Goal: Task Accomplishment & Management: Use online tool/utility

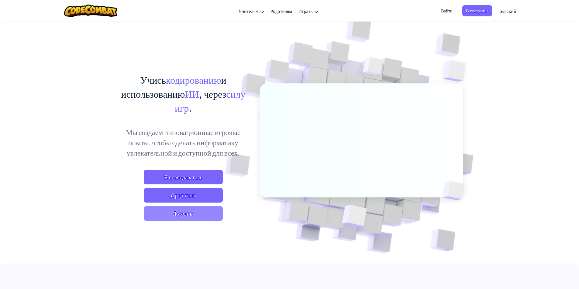
click at [213, 216] on span "Я ученик" at bounding box center [183, 214] width 79 height 15
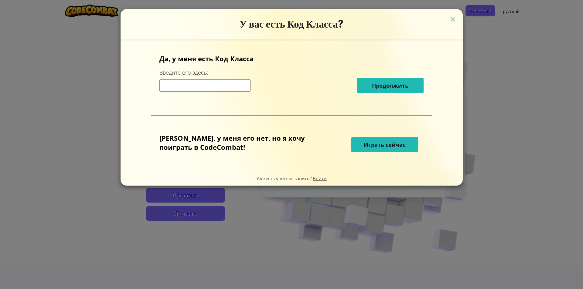
click at [241, 90] on input at bounding box center [204, 86] width 91 height 12
type input "v"
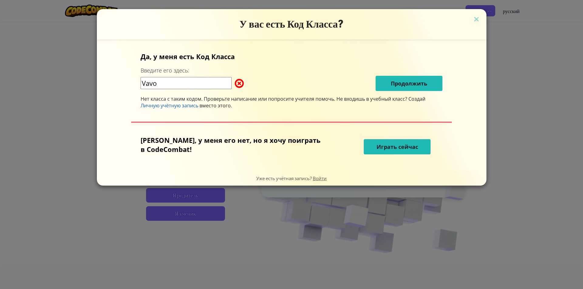
type input "Vavo"
click at [235, 80] on span at bounding box center [235, 83] width 0 height 12
click at [235, 83] on span at bounding box center [235, 83] width 0 height 12
click at [235, 82] on span at bounding box center [235, 83] width 0 height 12
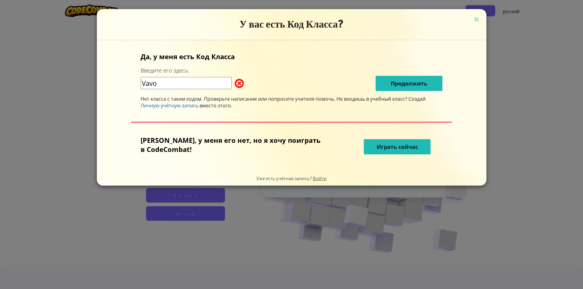
click at [412, 149] on span "Играть сейчас" at bounding box center [398, 146] width 42 height 7
click at [411, 148] on span "Играть сейчас" at bounding box center [398, 146] width 42 height 7
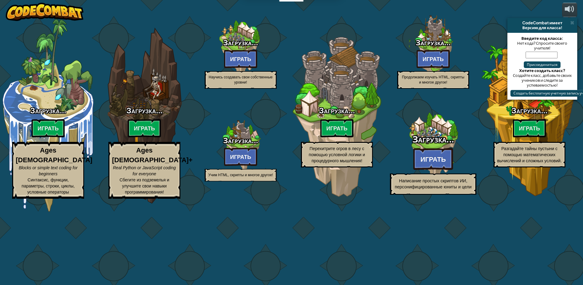
select select "ru"
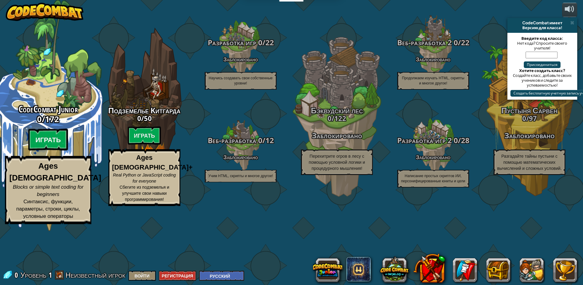
click at [52, 151] on btn "Играть" at bounding box center [48, 140] width 40 height 22
select select "ru"
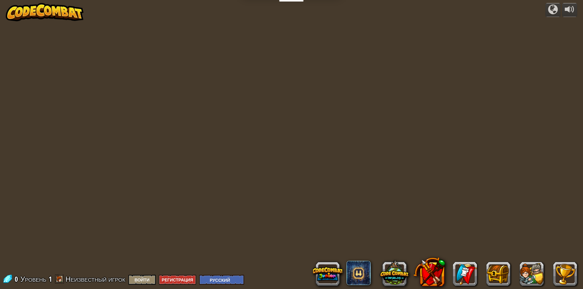
select select "ru"
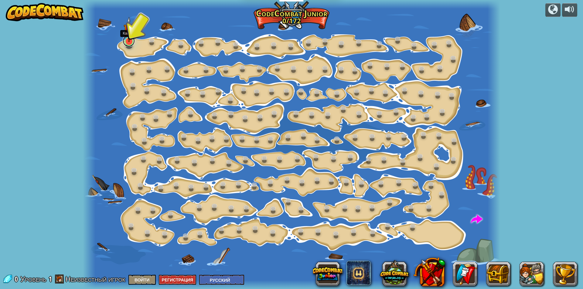
click at [129, 43] on link at bounding box center [129, 41] width 12 height 12
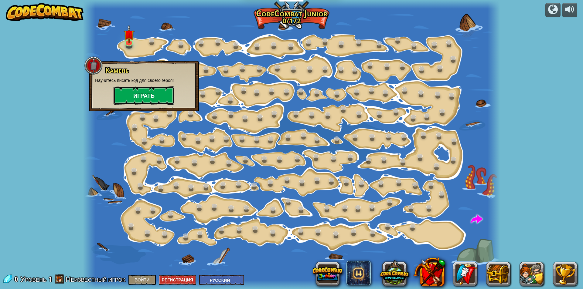
click at [152, 95] on button "Играть" at bounding box center [144, 96] width 61 height 18
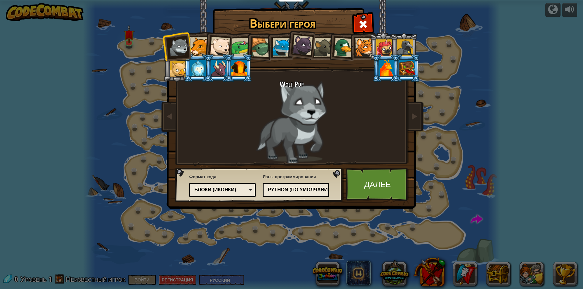
drag, startPoint x: 228, startPoint y: 66, endPoint x: 220, endPoint y: 63, distance: 8.5
click at [220, 33] on ol at bounding box center [291, 33] width 251 height 0
click at [217, 67] on div at bounding box center [219, 68] width 16 height 16
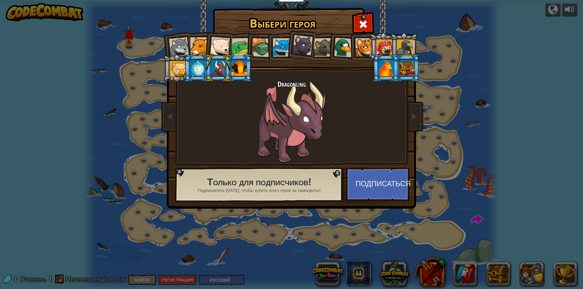
click at [187, 46] on div at bounding box center [179, 47] width 20 height 20
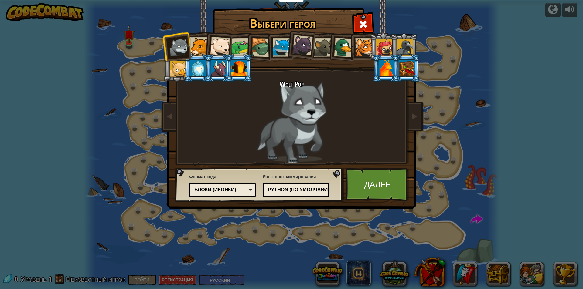
click at [194, 45] on div at bounding box center [199, 46] width 19 height 19
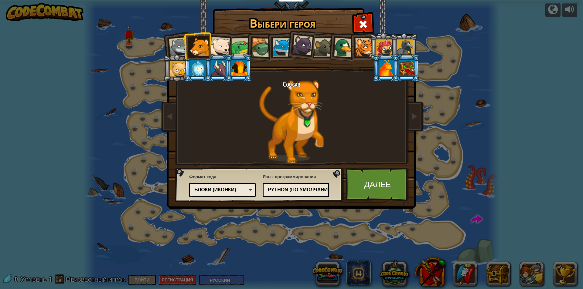
click at [360, 46] on div at bounding box center [364, 47] width 19 height 19
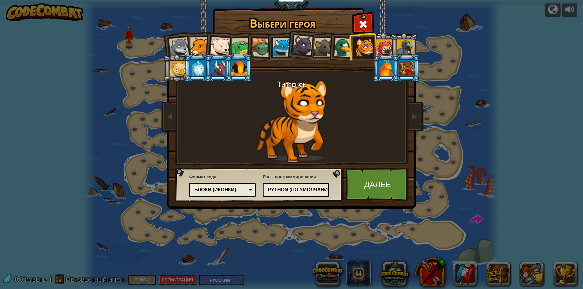
click at [260, 48] on div at bounding box center [260, 47] width 19 height 19
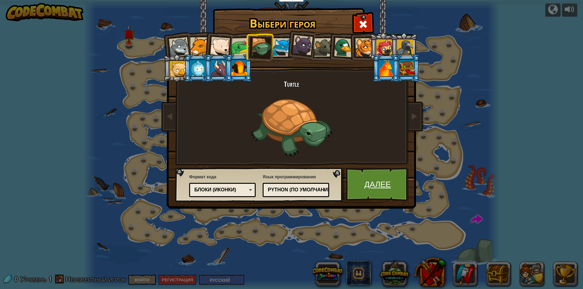
drag, startPoint x: 397, startPoint y: 170, endPoint x: 391, endPoint y: 178, distance: 10.0
click at [391, 178] on link "Далее" at bounding box center [377, 184] width 63 height 33
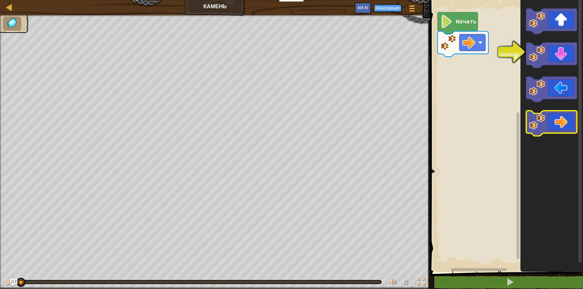
click at [567, 119] on icon "Рабочая область Blockly" at bounding box center [551, 124] width 51 height 26
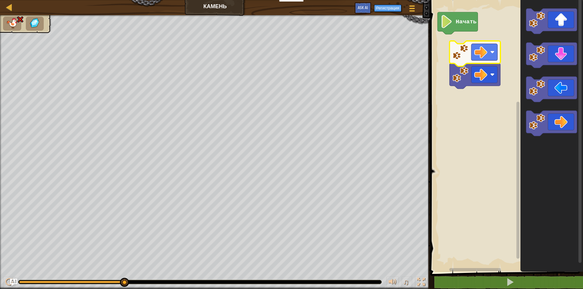
click at [13, 20] on img at bounding box center [12, 23] width 13 height 11
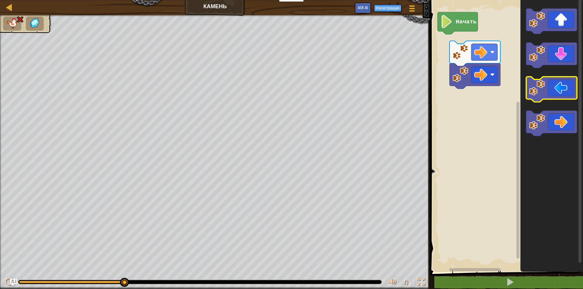
click at [566, 94] on icon "Рабочая область Blockly" at bounding box center [551, 90] width 51 height 26
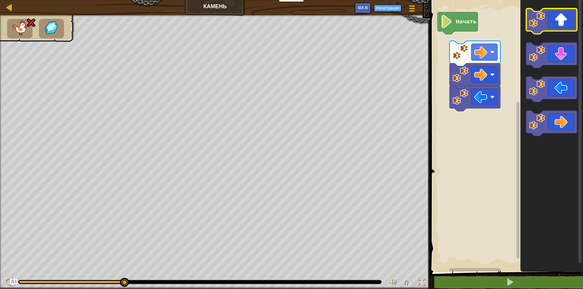
click at [556, 23] on icon "Рабочая область Blockly" at bounding box center [551, 22] width 51 height 26
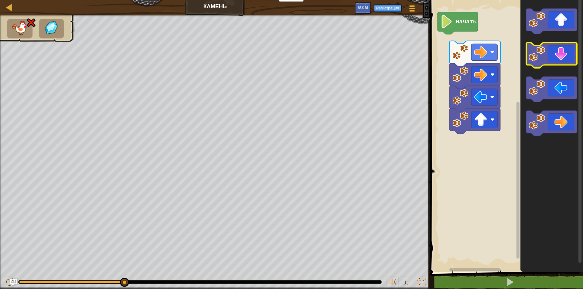
click at [563, 58] on icon "Рабочая область Blockly" at bounding box center [551, 56] width 51 height 26
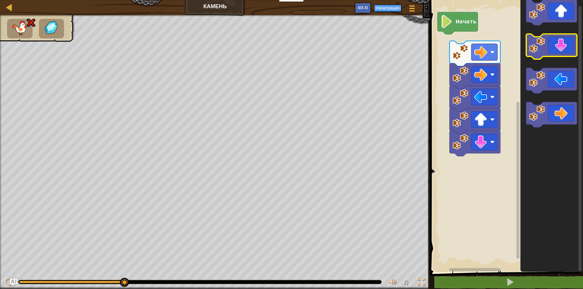
click at [558, 58] on rect "Рабочая область Blockly" at bounding box center [551, 47] width 51 height 26
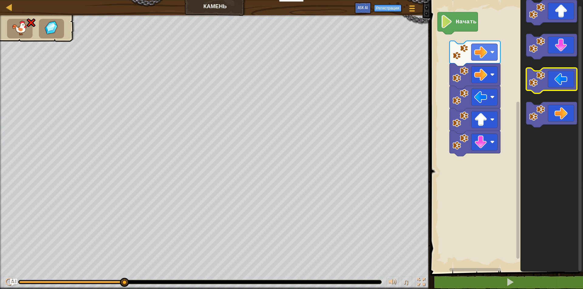
click at [558, 73] on icon "Рабочая область Blockly" at bounding box center [551, 81] width 51 height 26
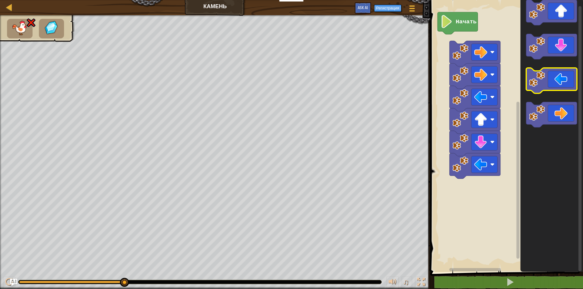
click at [558, 73] on icon "Рабочая область Blockly" at bounding box center [551, 81] width 51 height 26
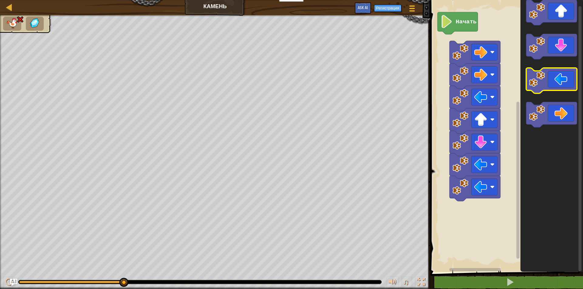
click at [558, 74] on icon "Рабочая область Blockly" at bounding box center [551, 81] width 51 height 26
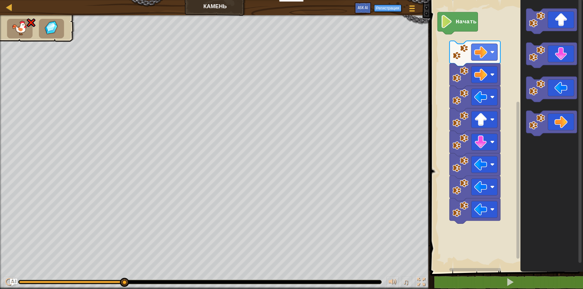
click at [558, 89] on icon "Рабочая область Blockly" at bounding box center [551, 90] width 51 height 26
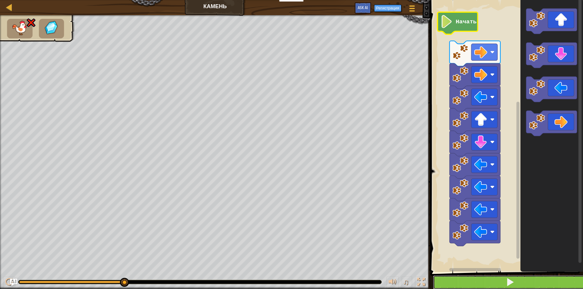
click at [534, 282] on button at bounding box center [510, 283] width 155 height 14
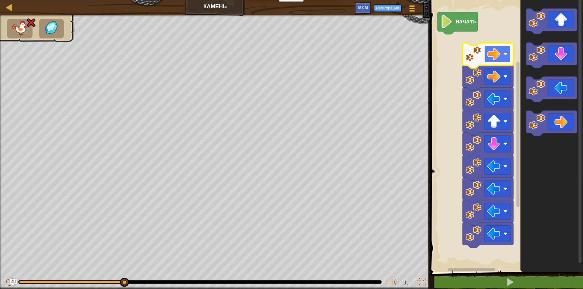
click at [504, 56] on image "Рабочая область Blockly" at bounding box center [505, 54] width 4 height 4
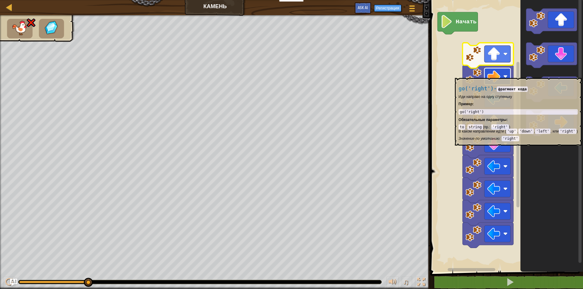
click at [506, 76] on image "Рабочая область Blockly" at bounding box center [505, 76] width 4 height 4
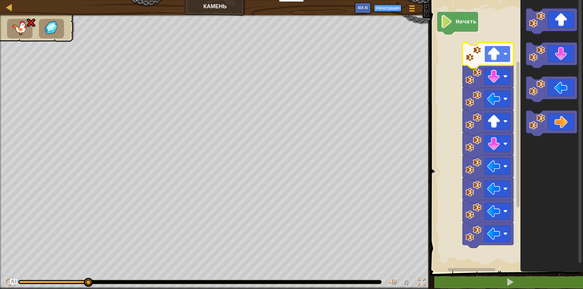
click at [506, 51] on rect "Рабочая область Blockly" at bounding box center [497, 54] width 26 height 17
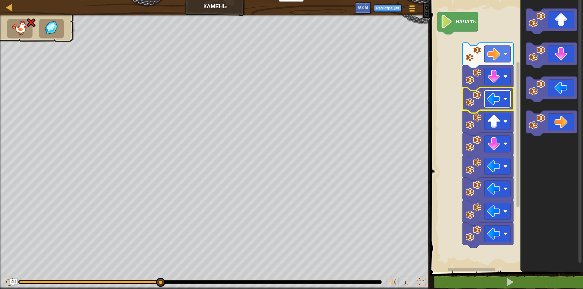
click at [507, 101] on image "Рабочая область Blockly" at bounding box center [505, 99] width 4 height 4
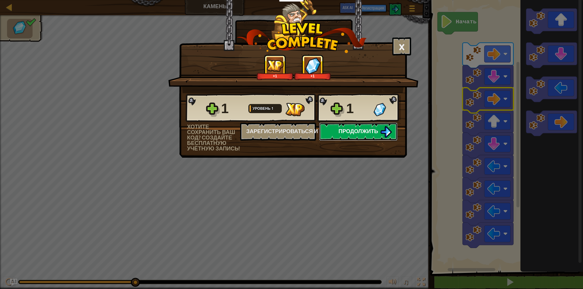
click at [388, 134] on img at bounding box center [386, 132] width 12 height 12
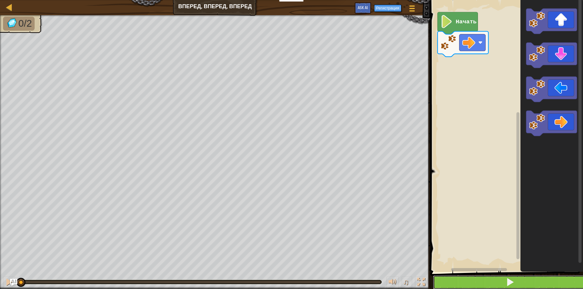
drag, startPoint x: 537, startPoint y: 288, endPoint x: 536, endPoint y: 283, distance: 4.4
click at [536, 284] on button at bounding box center [510, 283] width 155 height 14
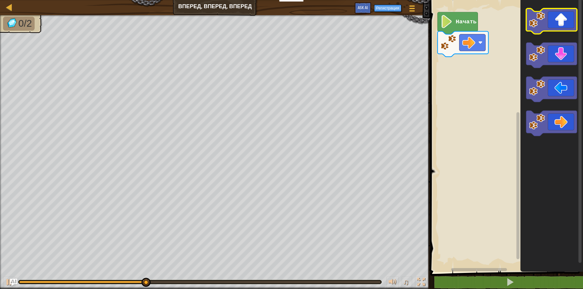
click at [563, 28] on icon "Рабочая область Blockly" at bounding box center [551, 22] width 51 height 26
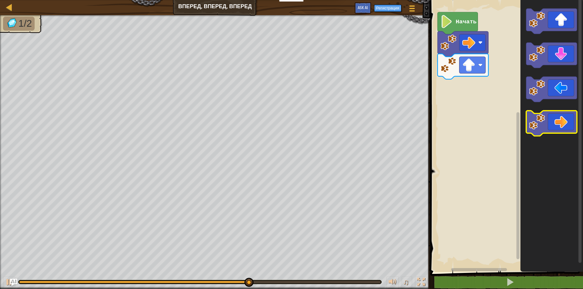
click at [564, 117] on icon "Рабочая область Blockly" at bounding box center [551, 124] width 51 height 26
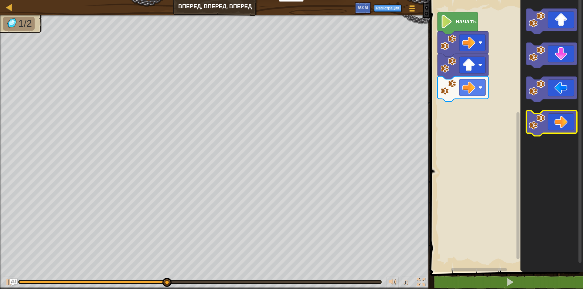
click at [565, 118] on icon "Рабочая область Blockly" at bounding box center [551, 124] width 51 height 26
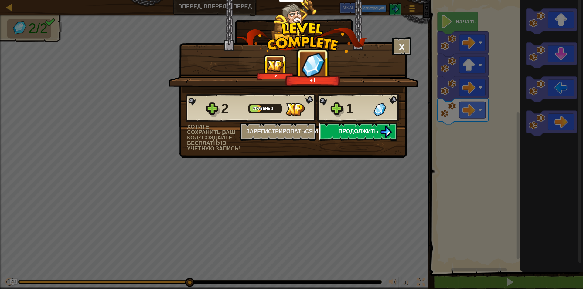
click at [379, 132] on button "Продолжить" at bounding box center [358, 132] width 78 height 18
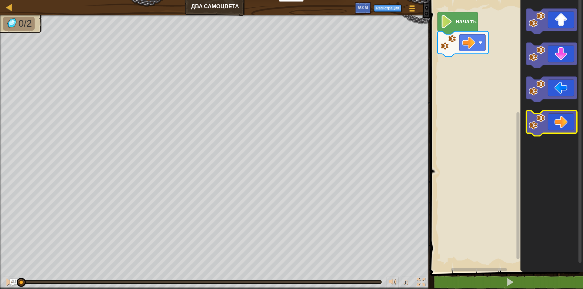
click at [553, 121] on icon "Рабочая область Blockly" at bounding box center [551, 124] width 51 height 26
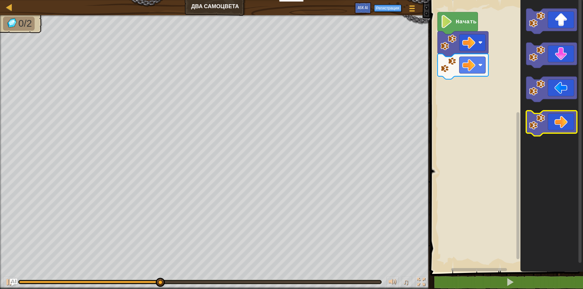
click at [554, 125] on icon "Рабочая область Blockly" at bounding box center [551, 124] width 51 height 26
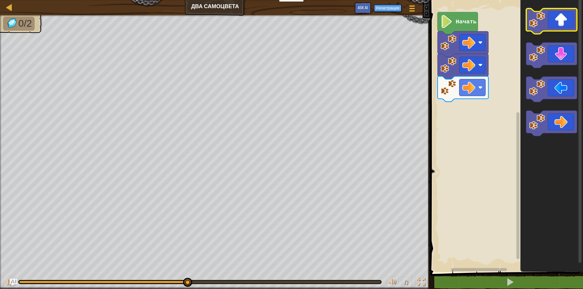
click at [555, 16] on icon "Рабочая область Blockly" at bounding box center [551, 22] width 51 height 26
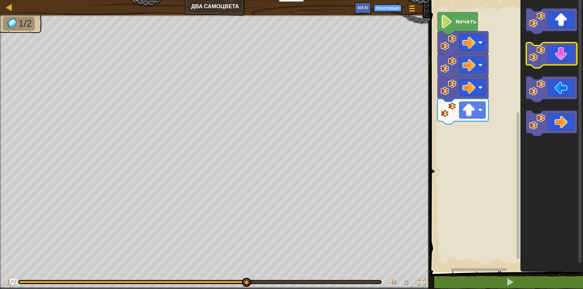
click at [563, 60] on icon "Рабочая область Blockly" at bounding box center [551, 56] width 51 height 26
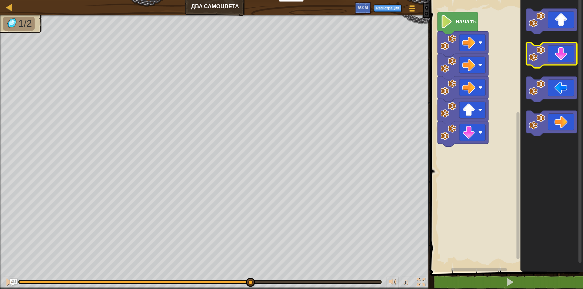
click at [563, 60] on icon "Рабочая область Blockly" at bounding box center [551, 56] width 51 height 26
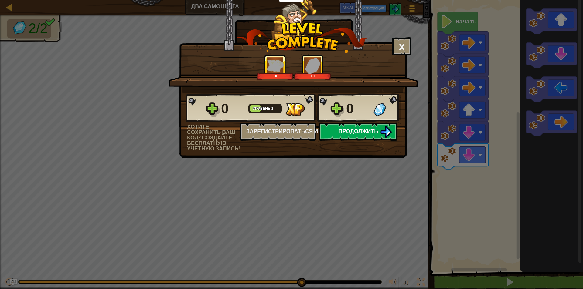
click at [378, 126] on button "Продолжить" at bounding box center [358, 132] width 78 height 18
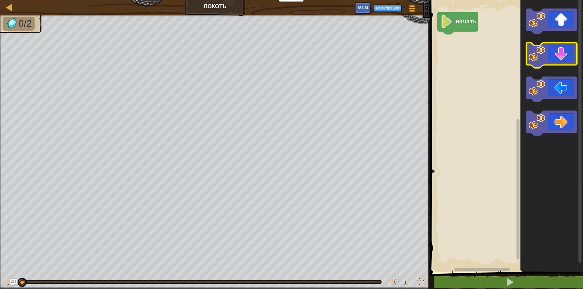
click at [560, 61] on icon "Рабочая область Blockly" at bounding box center [551, 56] width 51 height 26
click at [559, 61] on icon "Рабочая область Blockly" at bounding box center [551, 56] width 51 height 26
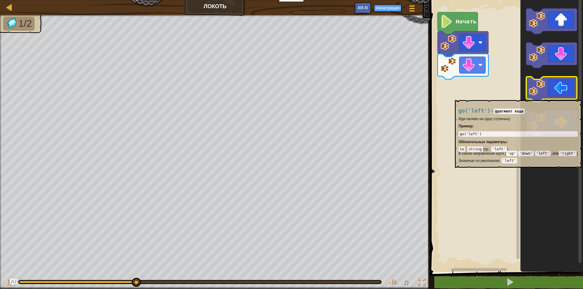
click at [558, 97] on icon "Рабочая область Blockly" at bounding box center [551, 90] width 51 height 26
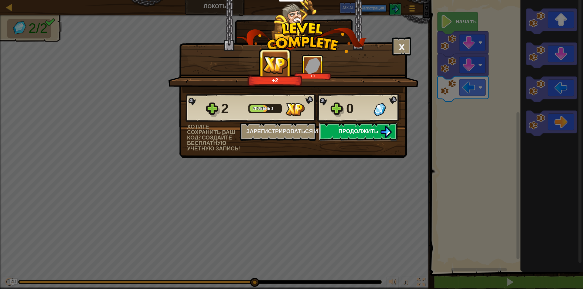
click at [383, 132] on img at bounding box center [386, 132] width 12 height 12
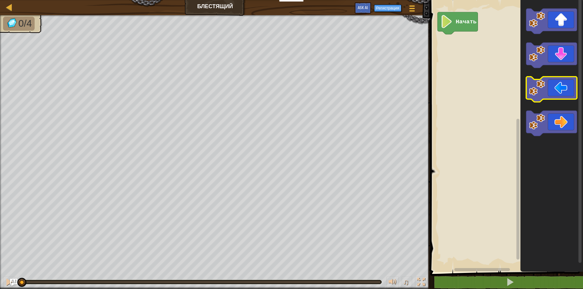
click at [557, 82] on icon "Рабочая область Blockly" at bounding box center [551, 90] width 51 height 26
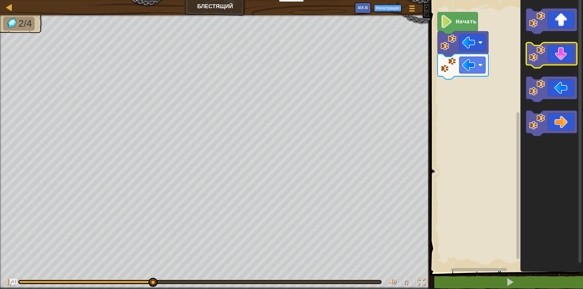
click at [558, 59] on icon "Рабочая область Blockly" at bounding box center [551, 56] width 51 height 26
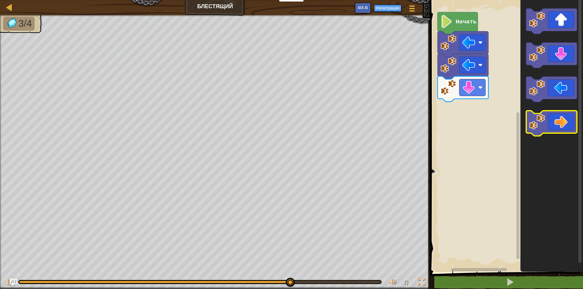
click at [563, 113] on icon "Рабочая область Blockly" at bounding box center [551, 124] width 51 height 26
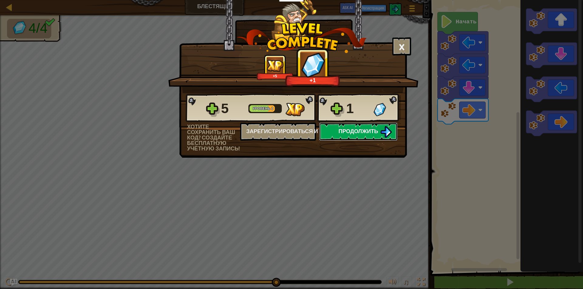
click at [341, 128] on span "Продолжить" at bounding box center [359, 132] width 40 height 8
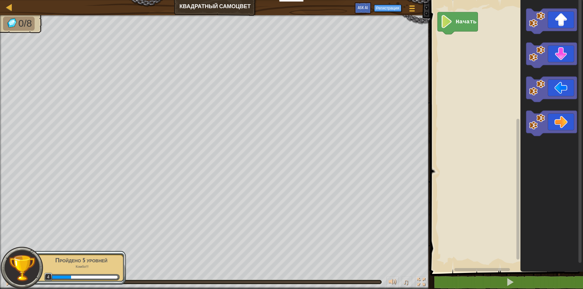
click at [559, 14] on icon "Рабочая область Blockly" at bounding box center [551, 22] width 51 height 26
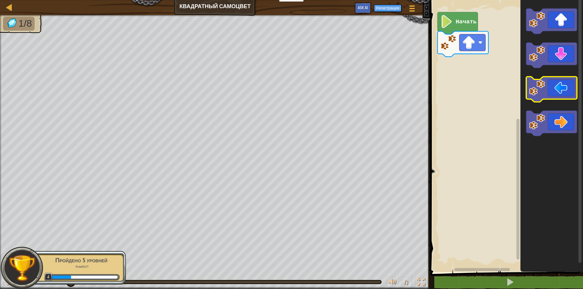
click at [558, 88] on icon "Рабочая область Blockly" at bounding box center [551, 90] width 51 height 26
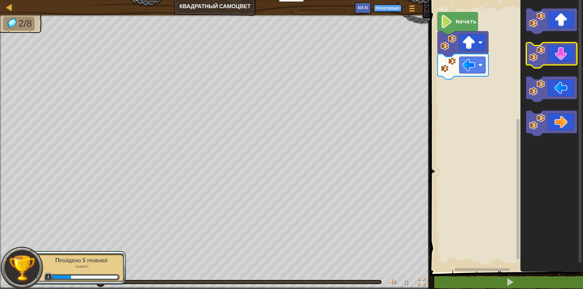
click at [566, 58] on icon "Рабочая область Blockly" at bounding box center [551, 56] width 51 height 26
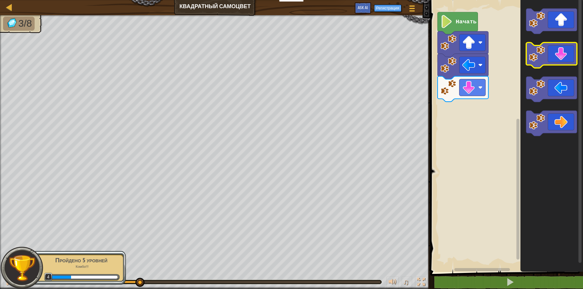
click at [563, 53] on icon "Рабочая область Blockly" at bounding box center [551, 56] width 51 height 26
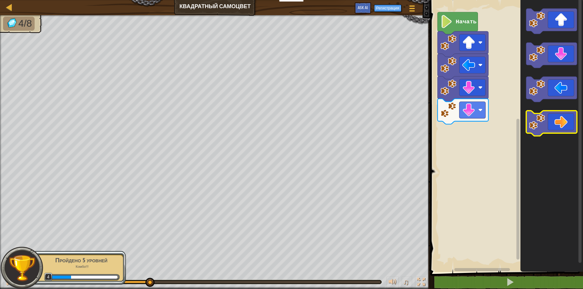
click at [573, 116] on icon "Рабочая область Blockly" at bounding box center [551, 124] width 51 height 26
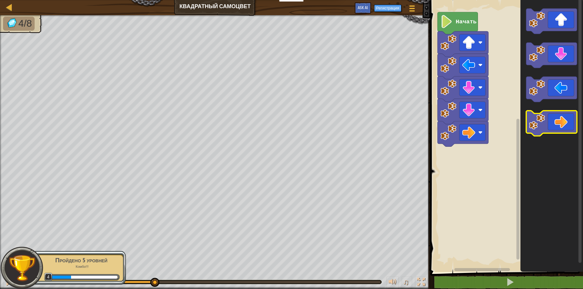
click at [571, 117] on icon "Рабочая область Blockly" at bounding box center [551, 124] width 51 height 26
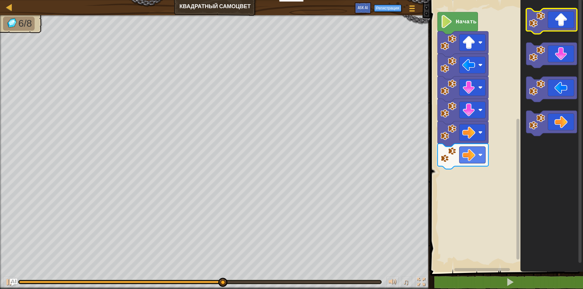
click at [554, 14] on icon "Рабочая область Blockly" at bounding box center [551, 22] width 51 height 26
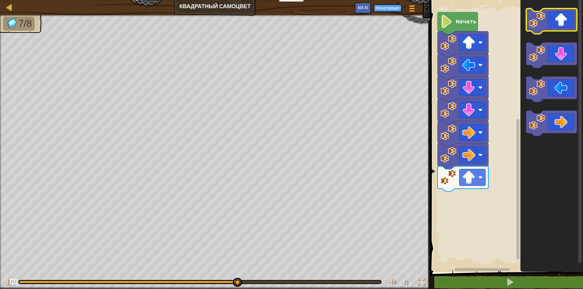
click at [554, 14] on icon "Рабочая область Blockly" at bounding box center [551, 22] width 51 height 26
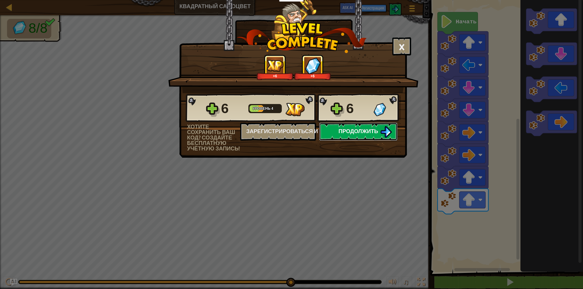
click at [385, 130] on img at bounding box center [386, 132] width 12 height 12
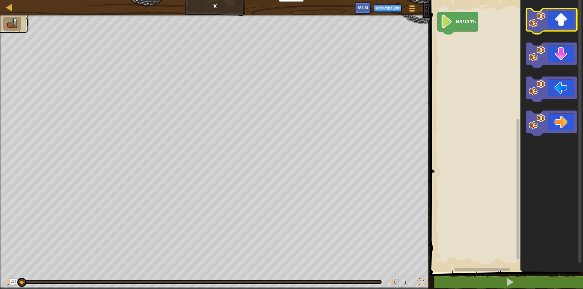
click at [561, 16] on icon "Рабочая область Blockly" at bounding box center [551, 22] width 51 height 26
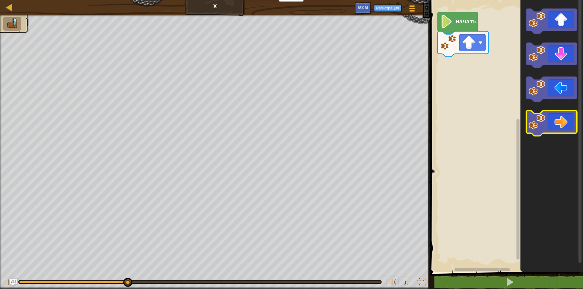
click at [564, 113] on icon "Рабочая область Blockly" at bounding box center [551, 124] width 51 height 26
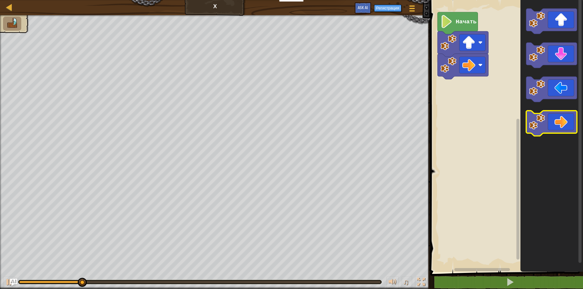
click at [563, 118] on icon "Рабочая область Blockly" at bounding box center [551, 124] width 51 height 26
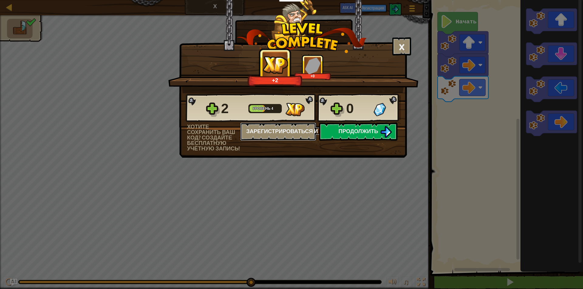
click at [289, 125] on button "Зарегистрироваться и сохранить" at bounding box center [278, 132] width 76 height 18
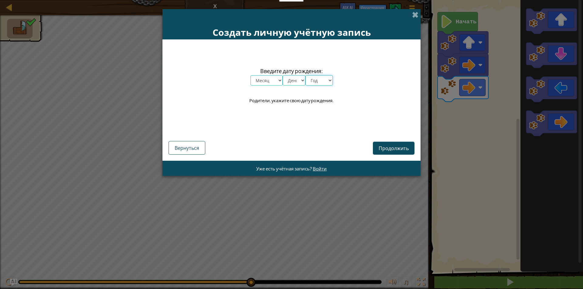
click at [326, 82] on select "Год 2025 2024 2023 2022 2021 2020 2019 2018 2017 2016 2015 2014 2013 2012 2011 …" at bounding box center [319, 80] width 27 height 10
select select "2007"
click at [306, 75] on select "Год 2025 2024 2023 2022 2021 2020 2019 2018 2017 2016 2015 2014 2013 2012 2011 …" at bounding box center [319, 80] width 27 height 10
click at [297, 80] on select "День 1 2 3 4 5 6 7 8 9 10 11 12 13 14 15 16 17 18 19 20 21 22 23 24 25 26 27 28…" at bounding box center [294, 80] width 23 height 10
select select "24"
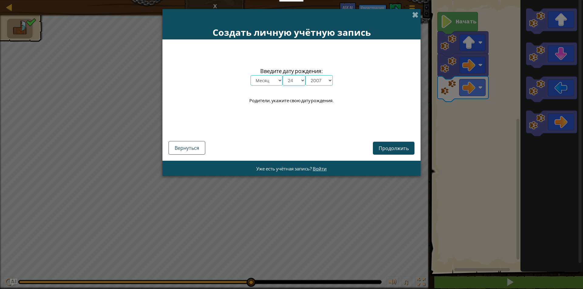
click at [283, 75] on select "День 1 2 3 4 5 6 7 8 9 10 11 12 13 14 15 16 17 18 19 20 21 22 23 24 25 26 27 28…" at bounding box center [294, 80] width 23 height 10
click at [271, 82] on select "Месяц январь февраль март апрель май июнь июль август сентябрь октябрь ноябрь д…" at bounding box center [267, 80] width 32 height 10
click at [251, 75] on select "Месяц январь февраль март апрель май июнь июль август сентябрь октябрь ноябрь д…" at bounding box center [267, 80] width 32 height 10
drag, startPoint x: 390, startPoint y: 149, endPoint x: 386, endPoint y: 146, distance: 4.9
click at [387, 147] on span "Продолжить" at bounding box center [394, 148] width 30 height 6
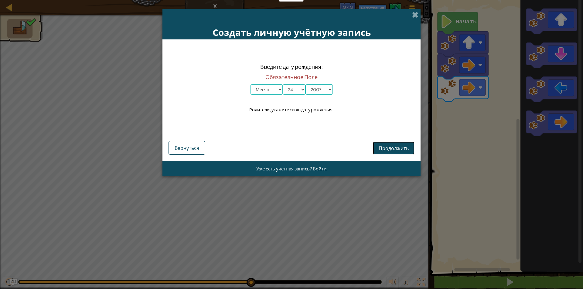
click at [385, 149] on span "Продолжить" at bounding box center [394, 148] width 30 height 6
click at [384, 149] on span "Продолжить" at bounding box center [394, 148] width 30 height 6
click at [272, 89] on select "Месяц январь февраль март апрель май июнь июль август сентябрь октябрь ноябрь д…" at bounding box center [267, 89] width 32 height 10
click at [200, 148] on button "Вернуться" at bounding box center [187, 148] width 37 height 14
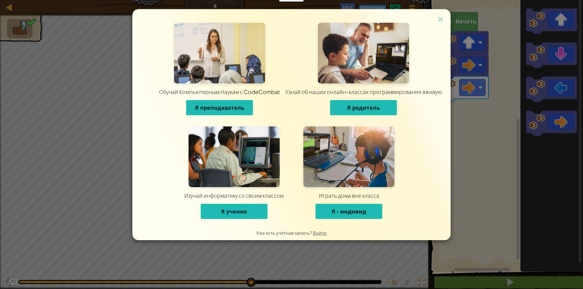
click at [248, 207] on button "Я ученик" at bounding box center [234, 211] width 67 height 15
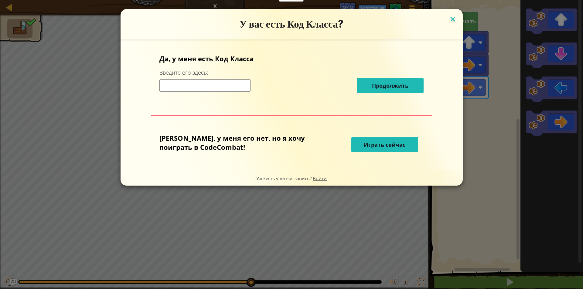
click at [449, 16] on img at bounding box center [453, 19] width 8 height 9
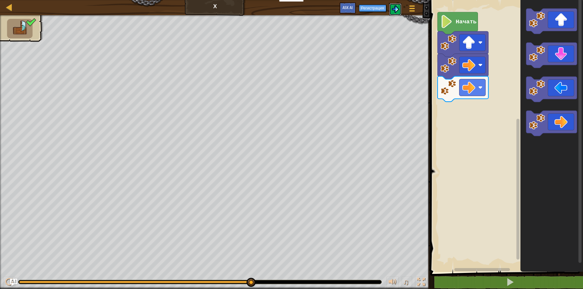
click at [395, 10] on img at bounding box center [395, 8] width 7 height 7
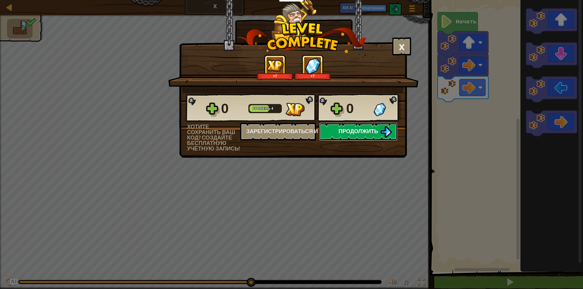
click at [387, 128] on img at bounding box center [386, 132] width 12 height 12
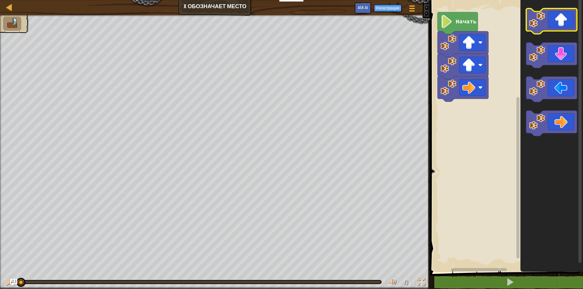
click at [566, 24] on icon "Рабочая область Blockly" at bounding box center [551, 22] width 51 height 26
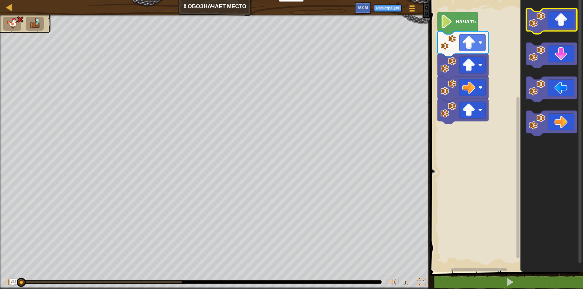
click at [566, 24] on icon "Рабочая область Blockly" at bounding box center [551, 22] width 51 height 26
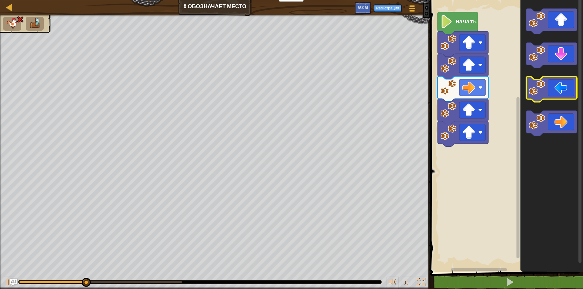
click at [565, 91] on icon "Рабочая область Blockly" at bounding box center [551, 90] width 51 height 26
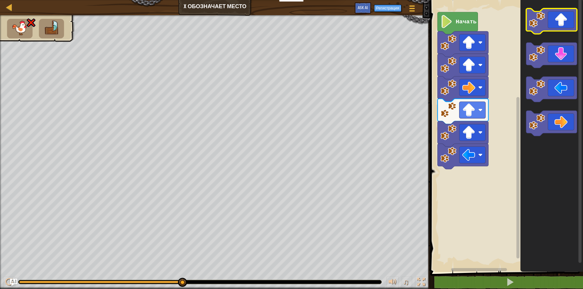
click at [570, 13] on icon "Рабочая область Blockly" at bounding box center [551, 22] width 51 height 26
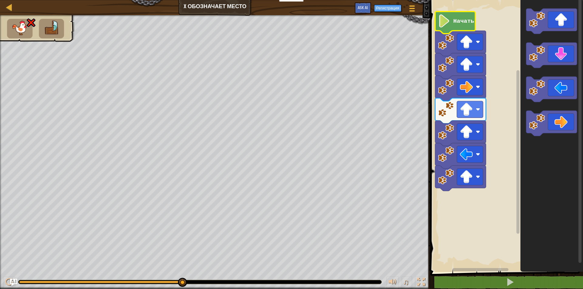
click at [463, 24] on text "Начать" at bounding box center [463, 21] width 21 height 7
click at [463, 26] on icon "Рабочая область Blockly" at bounding box center [455, 23] width 40 height 22
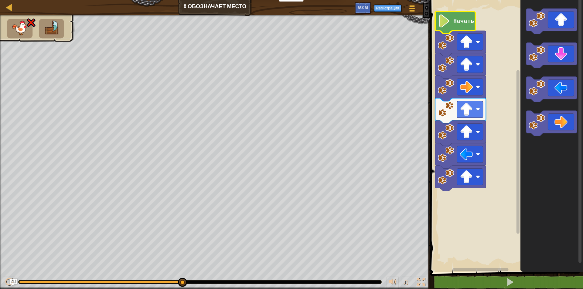
click at [463, 26] on icon "Рабочая область Blockly" at bounding box center [455, 23] width 40 height 22
click at [394, 7] on button "Регистрация" at bounding box center [387, 8] width 27 height 7
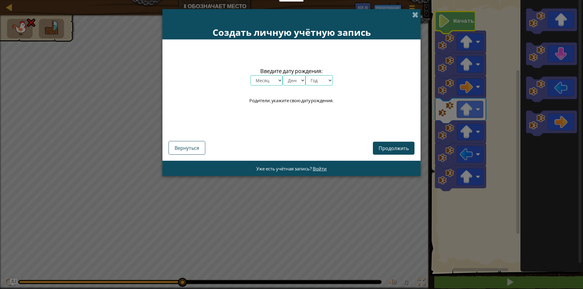
drag, startPoint x: 416, startPoint y: 14, endPoint x: 411, endPoint y: 10, distance: 6.1
click at [414, 12] on span at bounding box center [415, 15] width 6 height 6
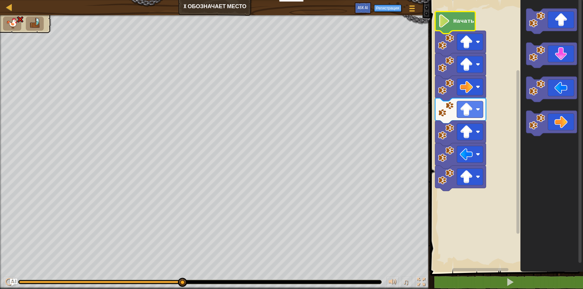
click at [13, 22] on img at bounding box center [12, 23] width 13 height 11
click at [20, 19] on img at bounding box center [20, 19] width 8 height 7
click at [8, 6] on div at bounding box center [9, 7] width 8 height 8
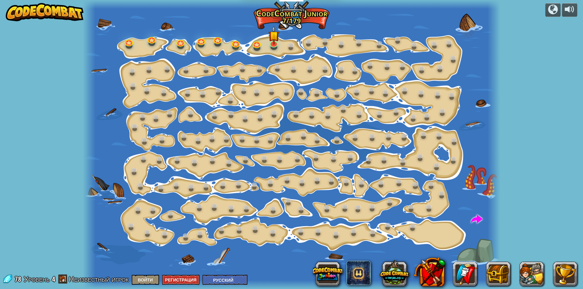
select select "ru"
click at [529, 277] on button at bounding box center [532, 274] width 24 height 24
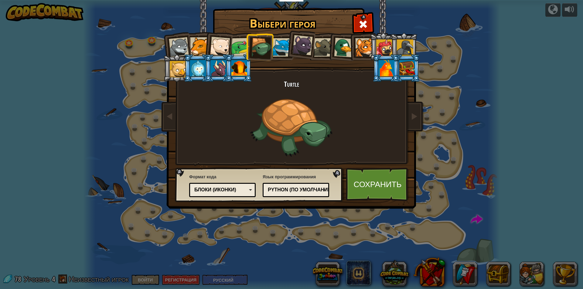
drag, startPoint x: 535, startPoint y: 257, endPoint x: 491, endPoint y: 214, distance: 61.9
click at [529, 248] on div "Выбери героя 78 Wolf Pup Cougar Polar Bear Cub Frog Turtle Blue Fox Пантеренок …" at bounding box center [291, 144] width 583 height 289
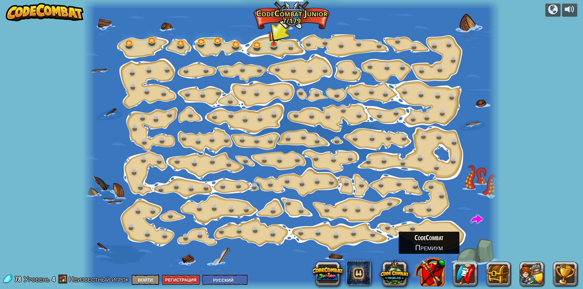
click at [436, 269] on button at bounding box center [429, 273] width 32 height 32
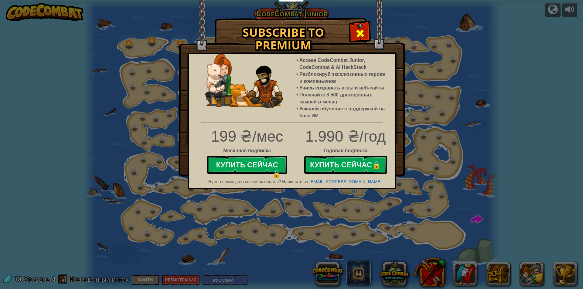
click at [357, 27] on div at bounding box center [360, 32] width 19 height 19
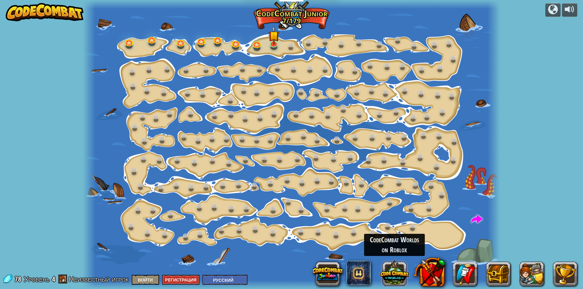
click at [402, 281] on button at bounding box center [394, 273] width 29 height 29
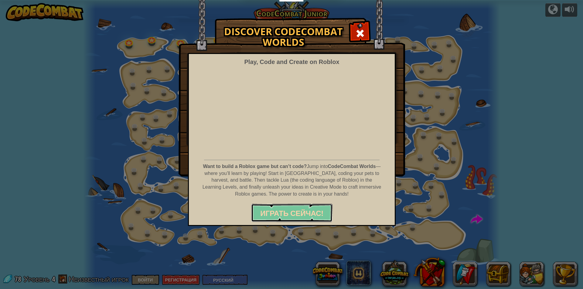
click at [316, 208] on button "Играть Сейчас!" at bounding box center [291, 213] width 81 height 18
